Goal: Find specific page/section: Find specific page/section

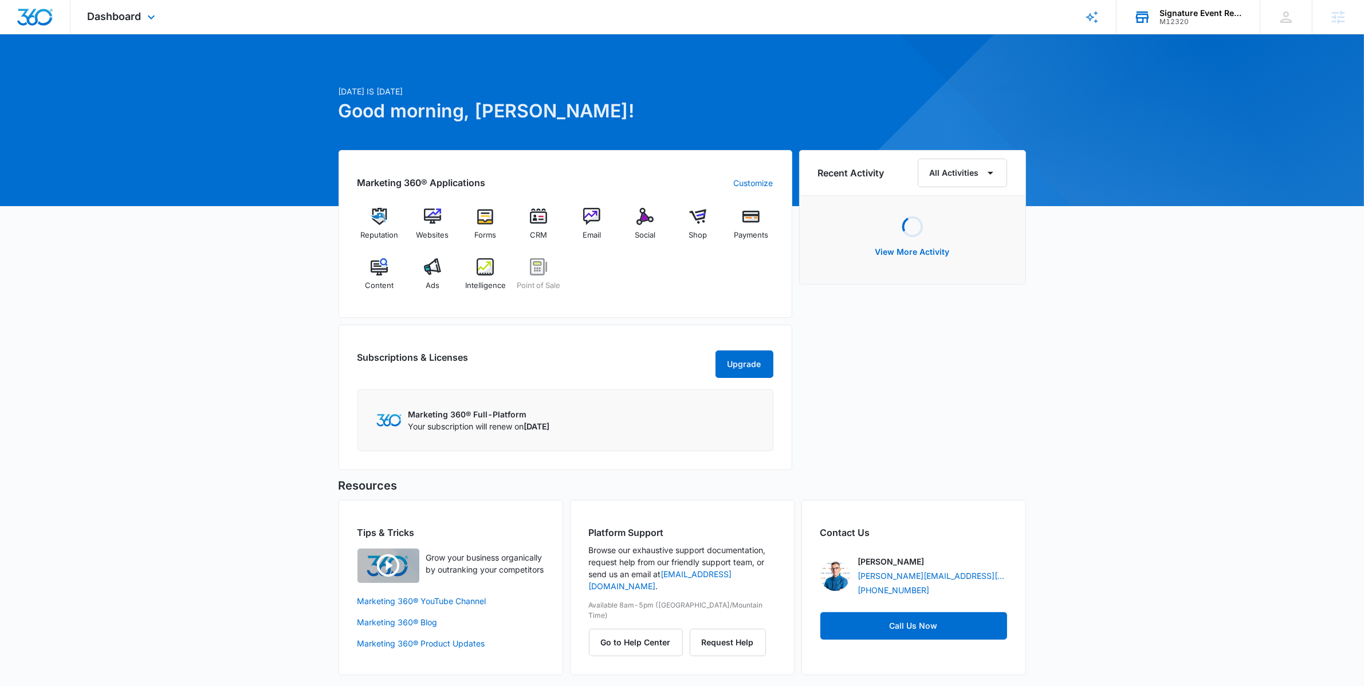
click at [1194, 31] on div "Signature Event Rentals M12320 Your Accounts View All" at bounding box center [1187, 17] width 143 height 34
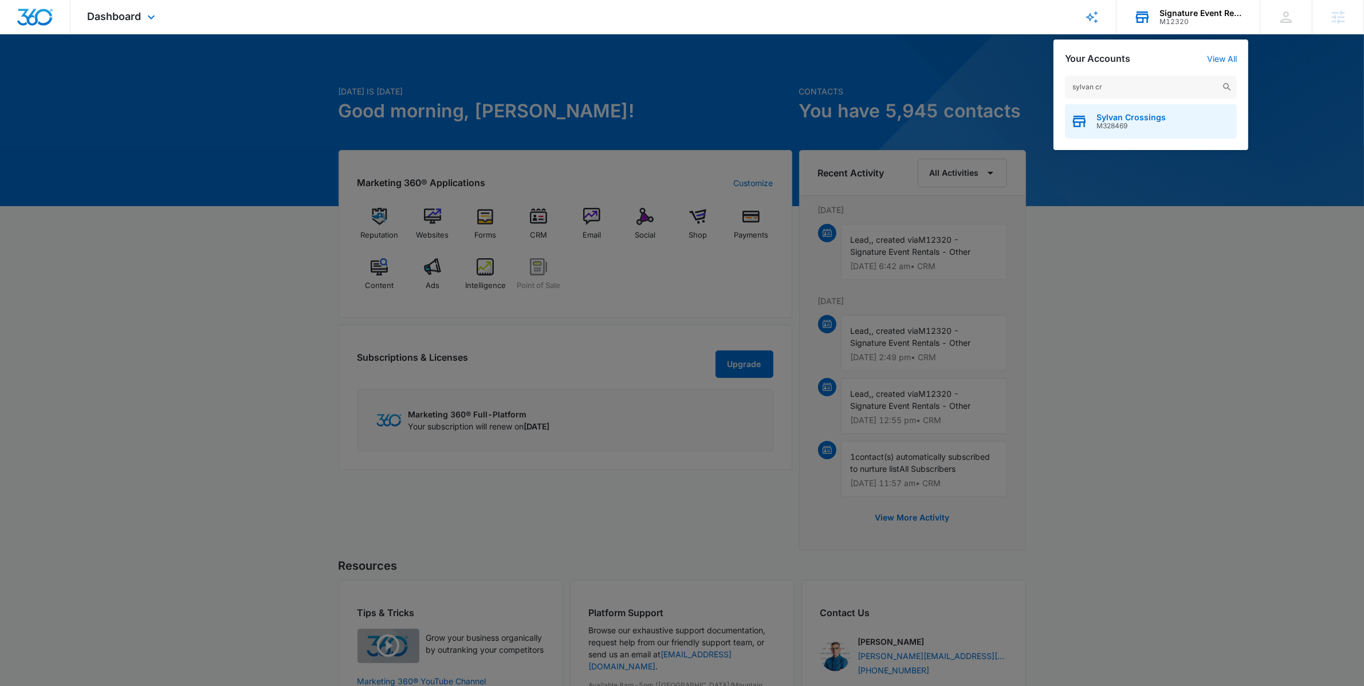
type input "sylvan cr"
click at [1162, 118] on span "Sylvan Crossings" at bounding box center [1130, 117] width 69 height 9
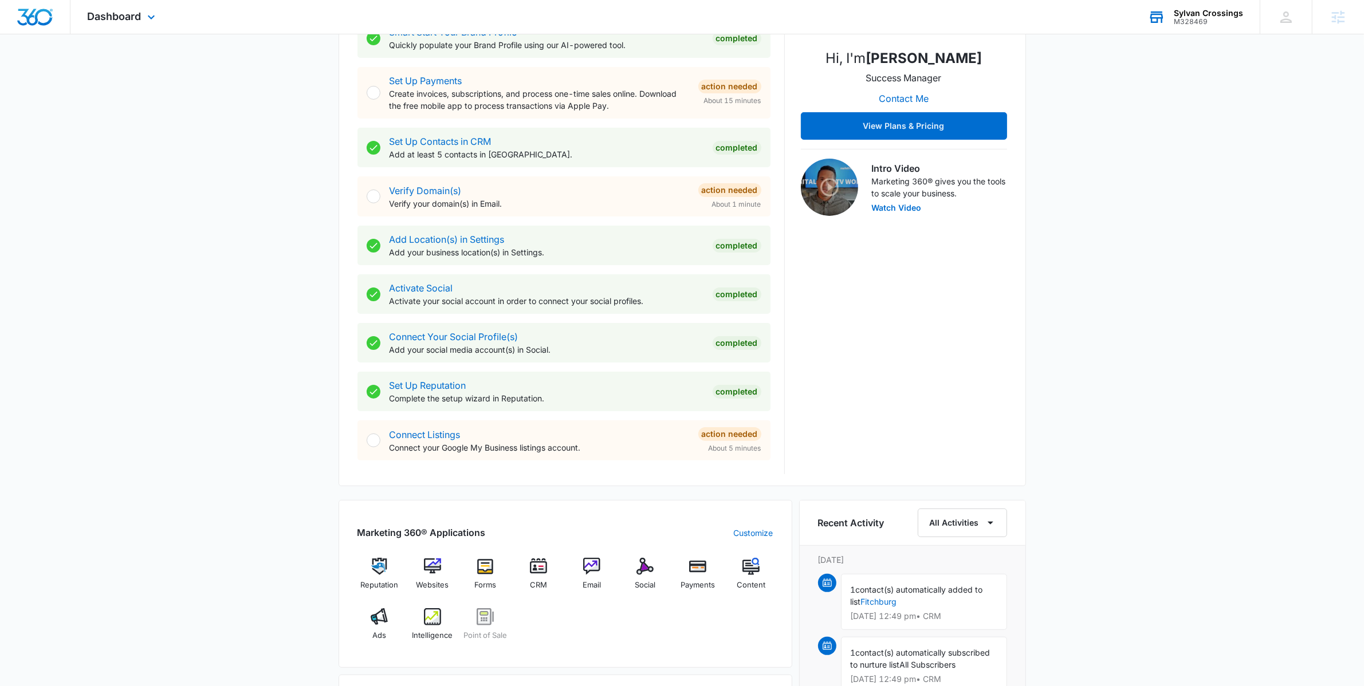
scroll to position [653, 0]
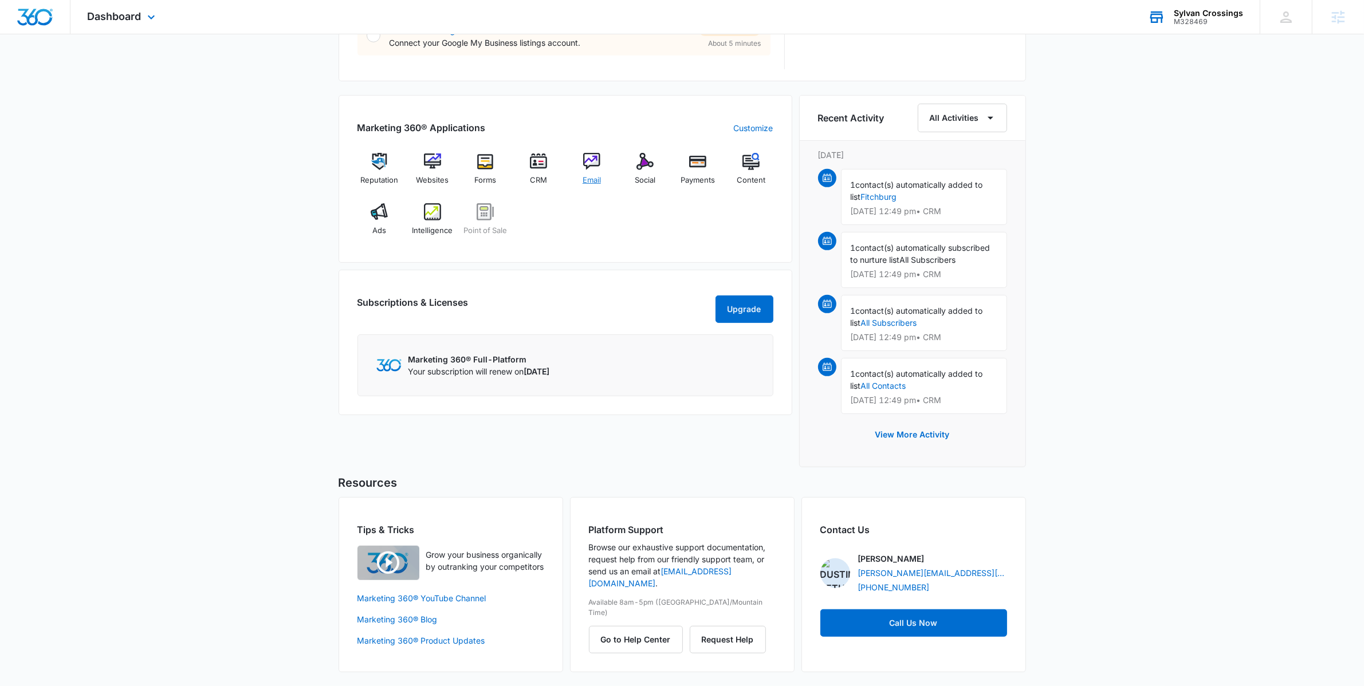
click at [596, 168] on img at bounding box center [591, 161] width 17 height 17
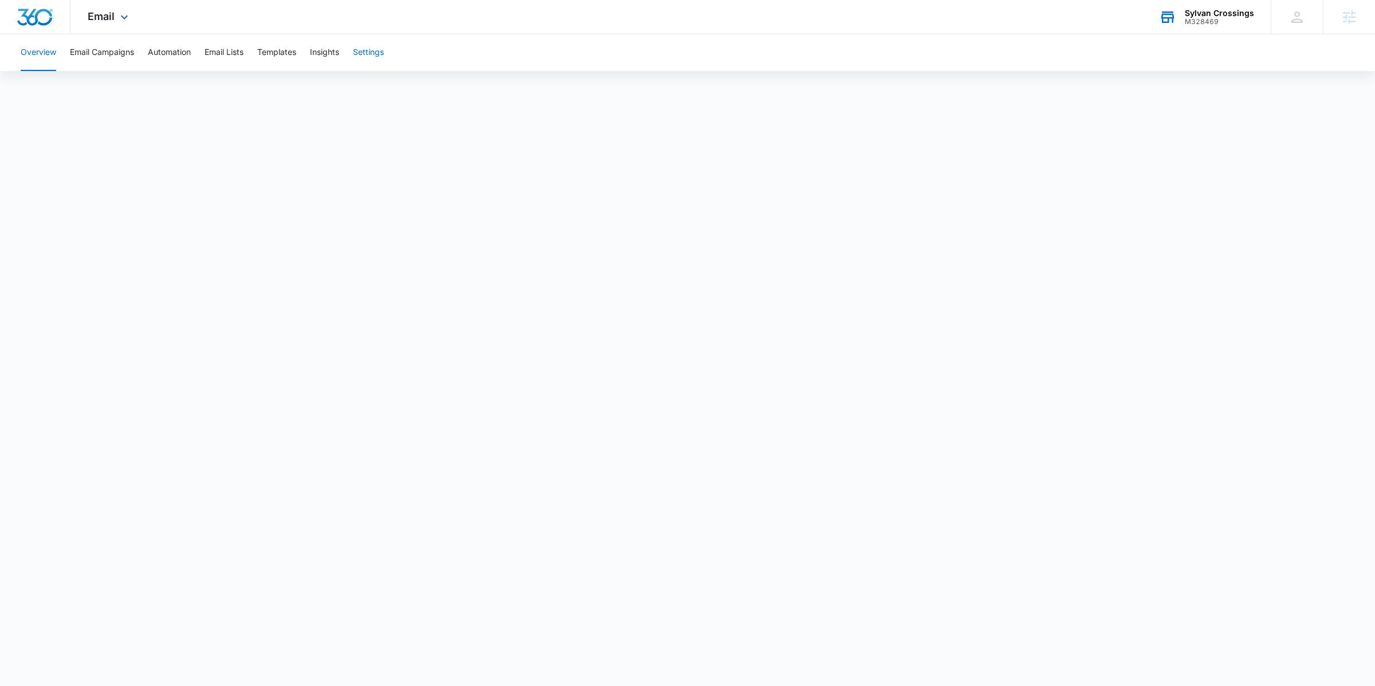
click at [364, 49] on button "Settings" at bounding box center [368, 52] width 31 height 37
